Goal: Transaction & Acquisition: Purchase product/service

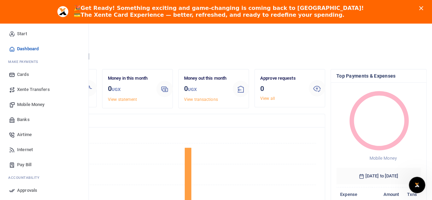
click at [27, 118] on span "Banks" at bounding box center [23, 119] width 13 height 7
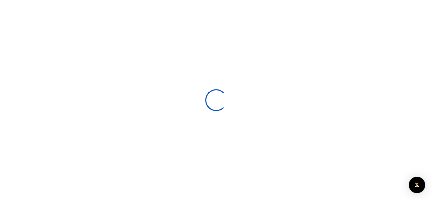
select select
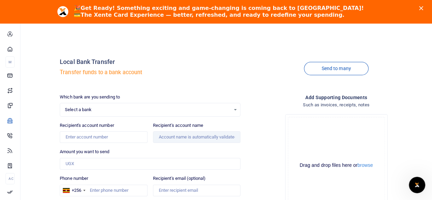
click at [146, 112] on span "Select a bank" at bounding box center [148, 109] width 166 height 7
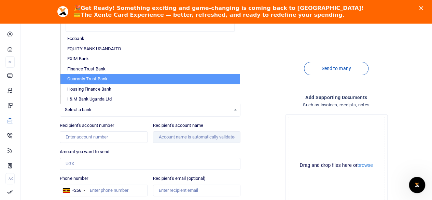
scroll to position [171, 0]
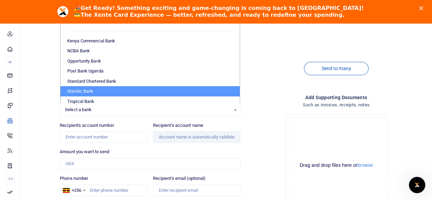
click at [91, 89] on li "Stanbic Bank" at bounding box center [149, 91] width 179 height 10
select select "STANBIC"
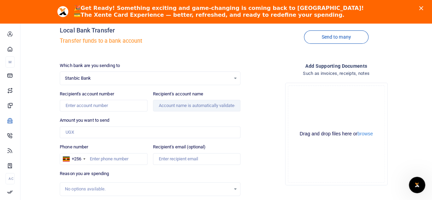
scroll to position [68, 0]
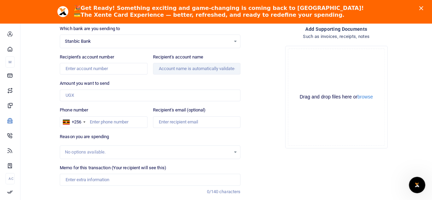
click at [139, 61] on div "Recipient's account number Account number is required." at bounding box center [103, 64] width 87 height 21
click at [127, 67] on input "Recipient's account number" at bounding box center [103, 69] width 87 height 12
click at [83, 68] on input "Recipient's account number" at bounding box center [103, 69] width 87 height 12
type input "1325502865072"
click at [182, 82] on div "Amount you want to send Amount is required." at bounding box center [150, 90] width 181 height 21
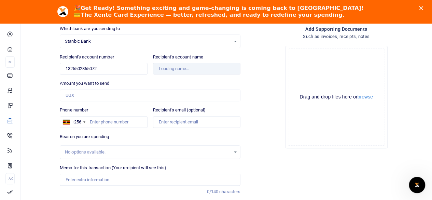
click at [145, 41] on span "Stanbic Bank" at bounding box center [148, 41] width 166 height 7
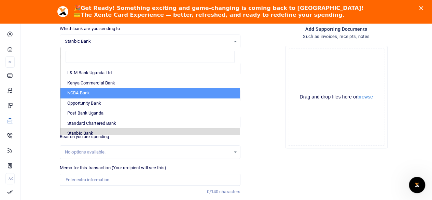
scroll to position [171, 0]
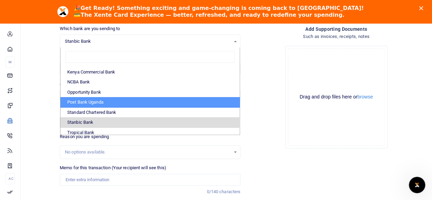
click at [96, 99] on li "Post Bank Uganda" at bounding box center [149, 102] width 179 height 10
select select "PBU"
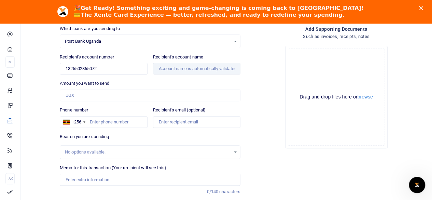
click at [151, 78] on div "Which bank are you sending to Post Bank Uganda Select an option... Select a ban…" at bounding box center [150, 124] width 186 height 199
click at [160, 69] on input "Recipient's account name" at bounding box center [196, 69] width 87 height 12
click at [100, 69] on input "1325502865072" at bounding box center [103, 69] width 87 height 12
type input "1325502865072"
click at [153, 81] on div "Amount you want to send Amount is required." at bounding box center [150, 90] width 181 height 21
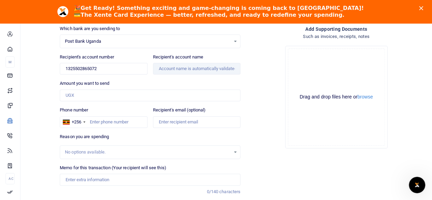
click at [119, 42] on span "Post Bank Uganda" at bounding box center [148, 41] width 166 height 7
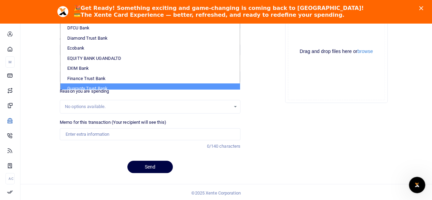
scroll to position [68, 0]
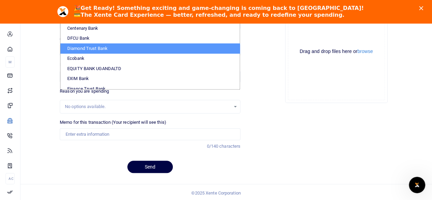
click at [92, 48] on li "Diamond Trust Bank" at bounding box center [149, 48] width 179 height 10
select select "DTB"
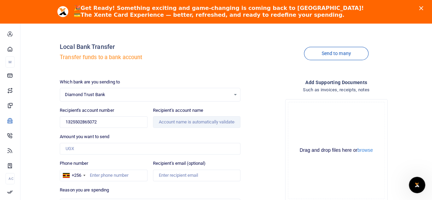
scroll to position [10, 0]
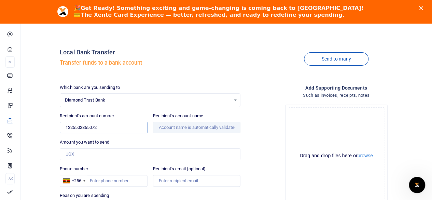
click at [116, 124] on input "1325502865072" at bounding box center [103, 128] width 87 height 12
type input "1325502865072"
click at [146, 140] on div "Amount you want to send Amount is required." at bounding box center [150, 149] width 181 height 21
click at [130, 95] on div "Diamond Trust Bank Select an option... Select a bank ABC Bank Absa Bank Uganda …" at bounding box center [150, 100] width 181 height 14
click at [130, 98] on span "Diamond Trust Bank" at bounding box center [148, 100] width 166 height 7
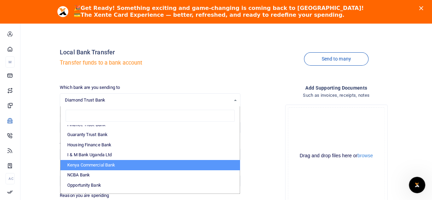
scroll to position [171, 0]
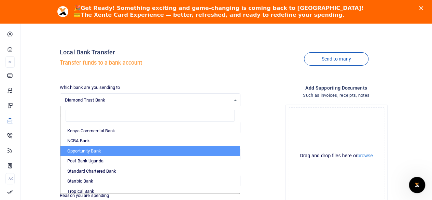
click at [94, 153] on li "Opportunity Bank" at bounding box center [149, 151] width 179 height 10
select select "OPB"
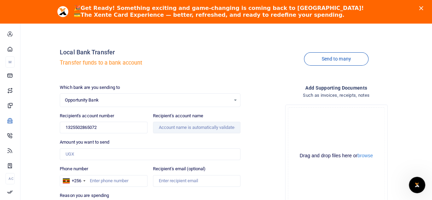
click at [128, 142] on div "Amount you want to send Amount is required." at bounding box center [150, 149] width 181 height 21
click at [104, 126] on input "1325502865072" at bounding box center [103, 128] width 87 height 12
type input "1325502865072"
click at [131, 140] on div "Amount you want to send Amount is required." at bounding box center [150, 149] width 181 height 21
type input "Mutebi Gerald"
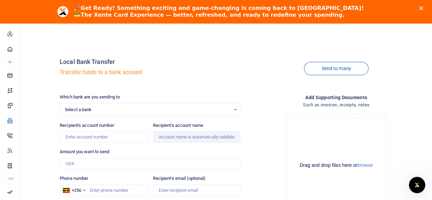
click at [98, 107] on span "Select a bank" at bounding box center [148, 109] width 166 height 7
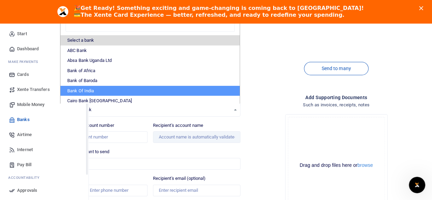
click at [31, 102] on span "Mobile Money" at bounding box center [30, 104] width 27 height 7
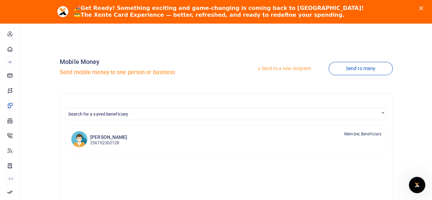
click at [282, 66] on link "Send to a new recipient" at bounding box center [283, 68] width 89 height 12
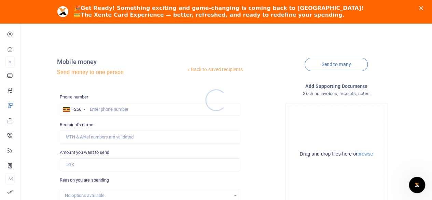
click at [98, 104] on div at bounding box center [216, 100] width 432 height 200
click at [98, 107] on input "text" at bounding box center [150, 109] width 181 height 13
type input "775509722"
type input "William Damba"
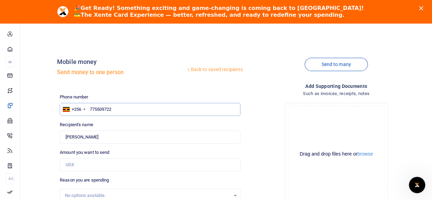
type input "775509722"
drag, startPoint x: 121, startPoint y: 138, endPoint x: 46, endPoint y: 138, distance: 75.1
click at [46, 138] on div "Back to saved recipients Mobile money Send money to one person Send to many Pho…" at bounding box center [226, 175] width 406 height 253
